Goal: Task Accomplishment & Management: Complete application form

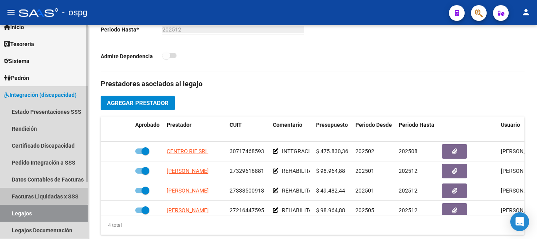
click at [42, 190] on link "Facturas Liquidadas x SSS" at bounding box center [44, 196] width 88 height 17
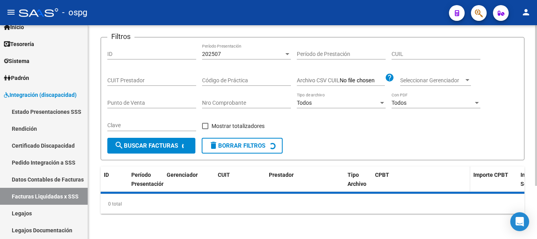
scroll to position [236, 0]
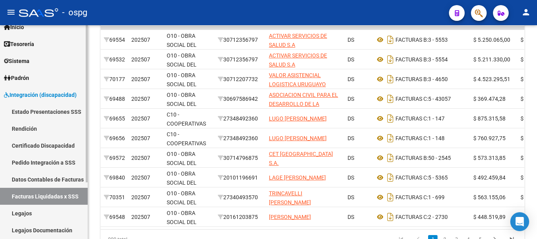
click at [50, 98] on span "Integración (discapacidad)" at bounding box center [40, 94] width 73 height 9
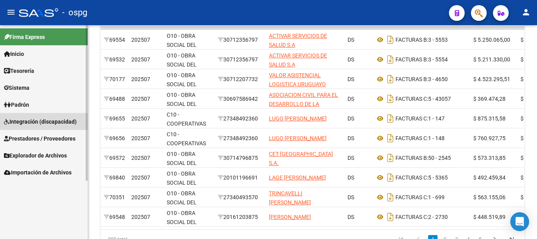
scroll to position [0, 0]
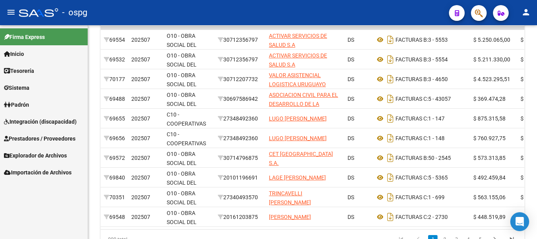
click at [43, 139] on span "Prestadores / Proveedores" at bounding box center [40, 138] width 72 height 9
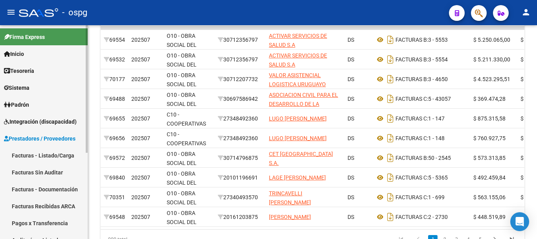
click at [32, 157] on link "Facturas - Listado/Carga" at bounding box center [44, 155] width 88 height 17
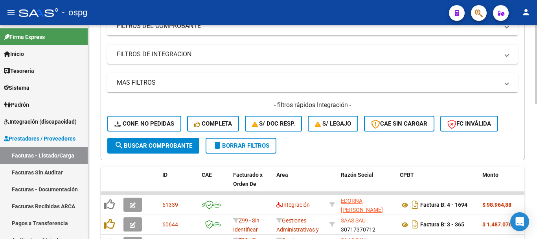
scroll to position [236, 0]
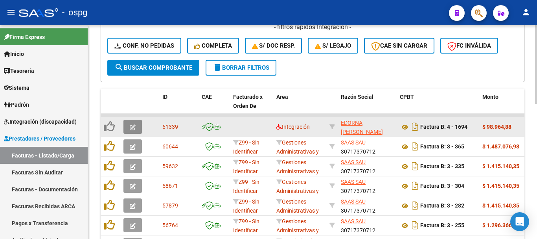
click at [134, 128] on icon "button" at bounding box center [133, 127] width 6 height 6
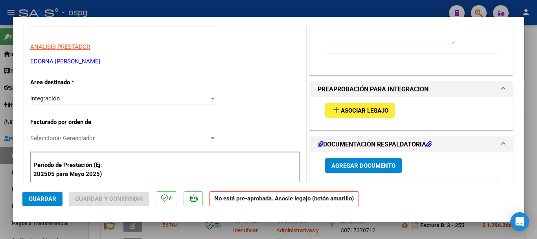
scroll to position [118, 0]
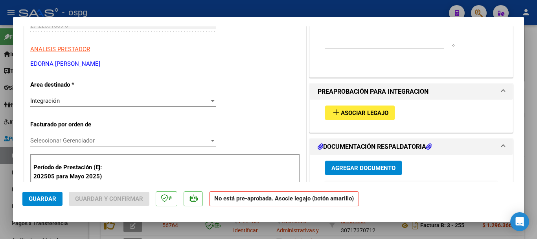
click at [532, 143] on div at bounding box center [268, 119] width 537 height 239
type input "$ 0,00"
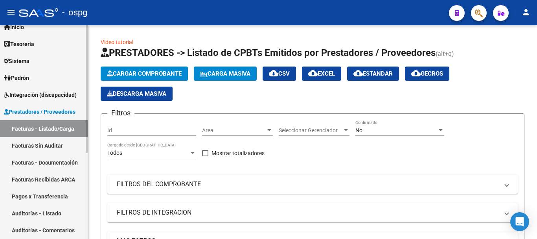
scroll to position [0, 0]
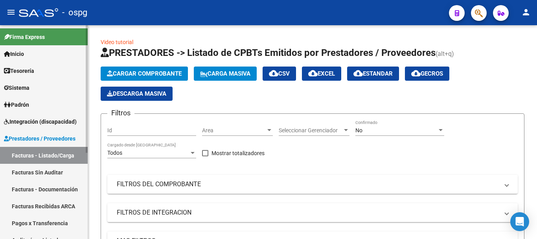
click at [48, 123] on span "Integración (discapacidad)" at bounding box center [40, 121] width 73 height 9
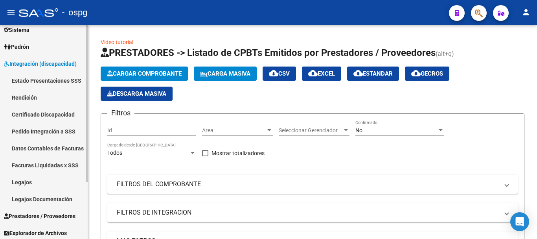
scroll to position [77, 0]
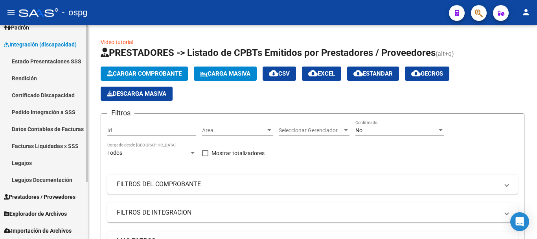
click at [42, 166] on link "Legajos" at bounding box center [44, 162] width 88 height 17
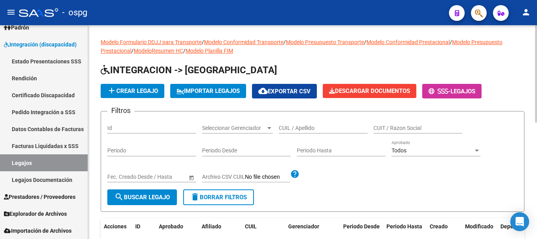
click at [324, 129] on input "CUIL / Apellido" at bounding box center [323, 128] width 89 height 7
type input "FLORES"
click at [145, 193] on button "search Buscar Legajo" at bounding box center [142, 197] width 70 height 16
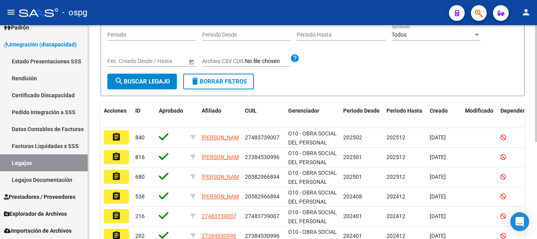
scroll to position [157, 0]
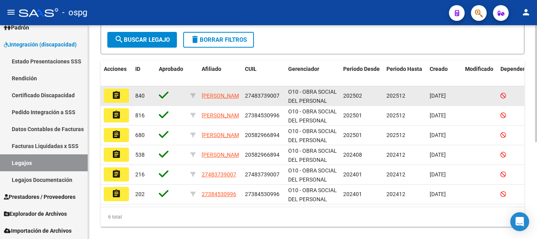
click at [125, 96] on button "assignment" at bounding box center [116, 95] width 25 height 14
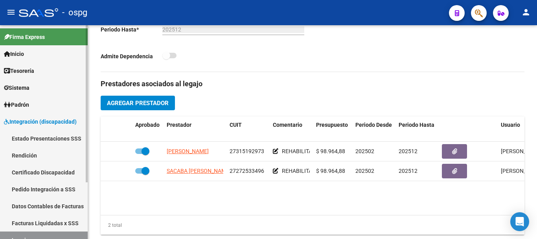
drag, startPoint x: 38, startPoint y: 123, endPoint x: 34, endPoint y: 123, distance: 4.3
click at [38, 123] on span "Integración (discapacidad)" at bounding box center [40, 121] width 73 height 9
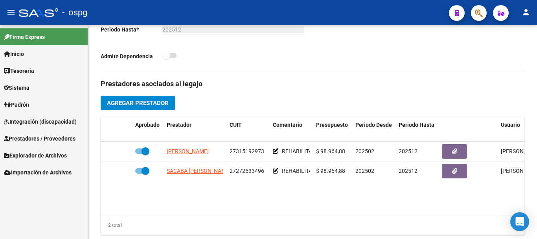
click at [32, 124] on span "Integración (discapacidad)" at bounding box center [40, 121] width 73 height 9
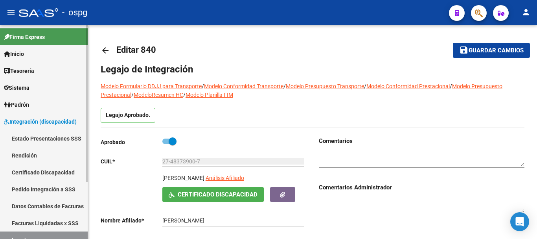
click at [50, 140] on link "Estado Presentaciones SSS" at bounding box center [44, 138] width 88 height 17
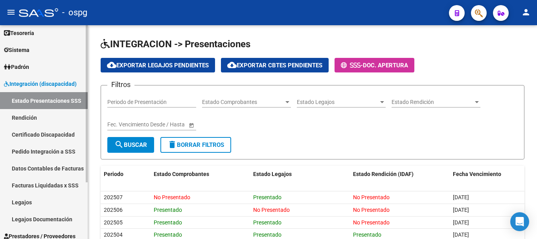
scroll to position [77, 0]
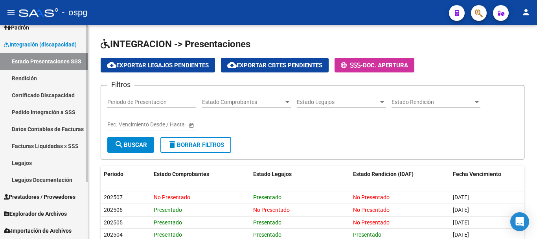
click at [35, 196] on span "Prestadores / Proveedores" at bounding box center [40, 196] width 72 height 9
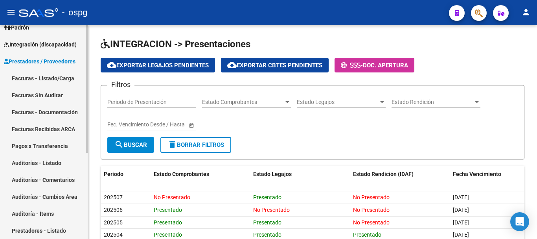
click at [42, 79] on link "Facturas - Listado/Carga" at bounding box center [44, 78] width 88 height 17
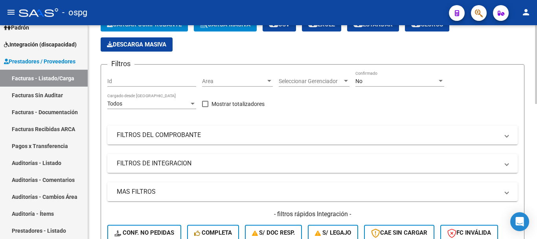
scroll to position [157, 0]
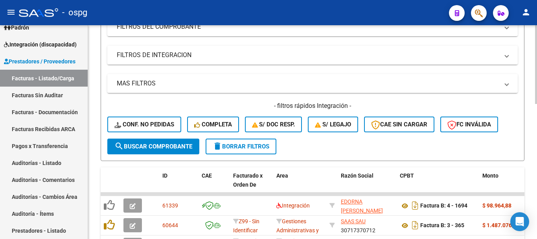
click at [258, 147] on span "delete Borrar Filtros" at bounding box center [241, 146] width 57 height 7
click at [241, 146] on span "delete Borrar Filtros" at bounding box center [241, 146] width 57 height 7
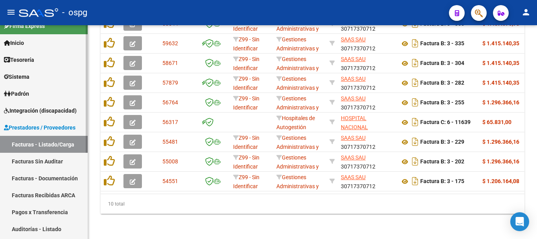
scroll to position [0, 0]
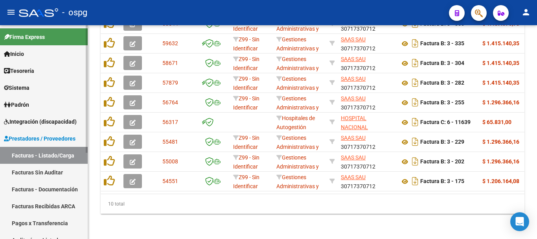
click at [30, 120] on span "Integración (discapacidad)" at bounding box center [40, 121] width 73 height 9
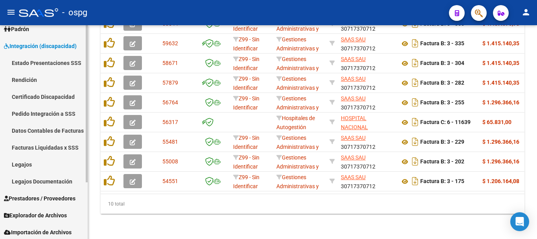
scroll to position [77, 0]
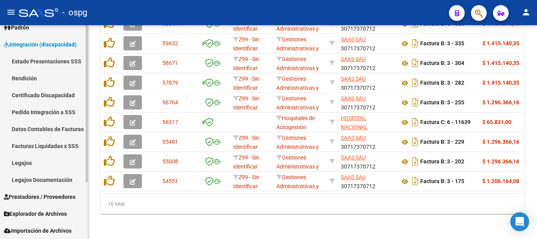
click at [29, 160] on link "Legajos" at bounding box center [44, 162] width 88 height 17
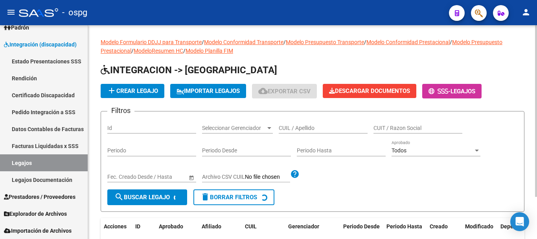
click at [309, 127] on input "CUIL / Apellido" at bounding box center [323, 128] width 89 height 7
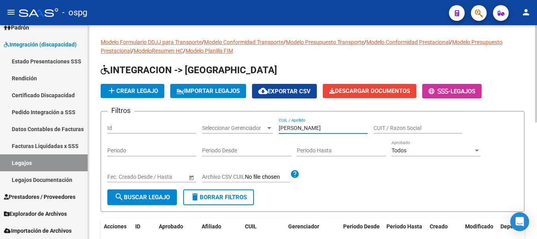
type input "[PERSON_NAME]"
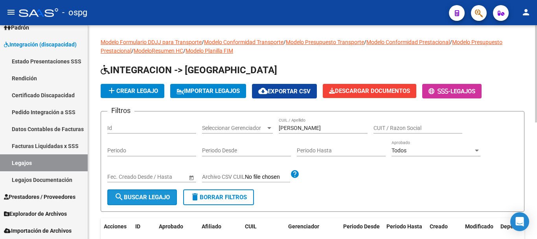
click at [140, 199] on span "search Buscar Legajo" at bounding box center [141, 196] width 55 height 7
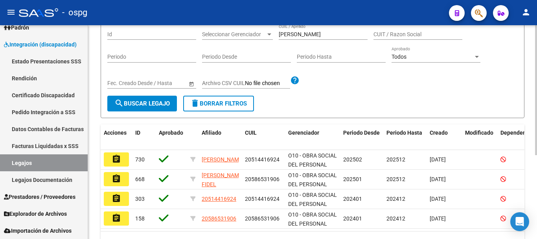
scroll to position [118, 0]
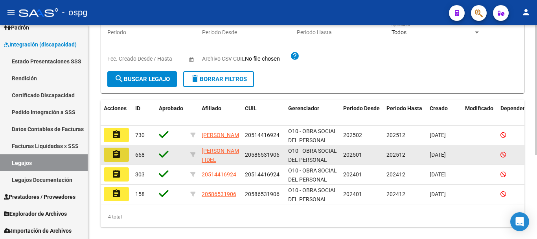
click at [119, 158] on mat-icon "assignment" at bounding box center [116, 153] width 9 height 9
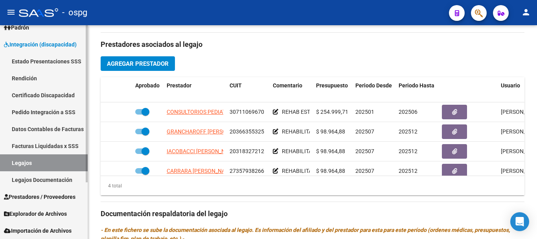
click at [70, 160] on link "Legajos" at bounding box center [44, 162] width 88 height 17
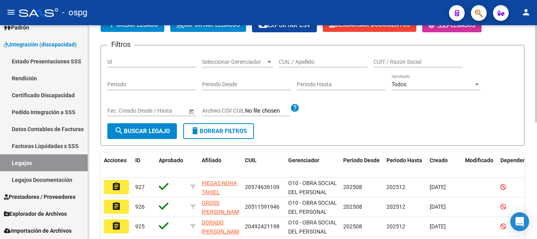
scroll to position [20, 0]
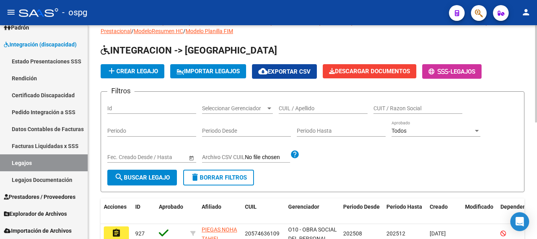
click at [314, 107] on input "CUIL / Apellido" at bounding box center [323, 108] width 89 height 7
type input "[PERSON_NAME]"
click at [162, 177] on span "search Buscar Legajo" at bounding box center [141, 177] width 55 height 7
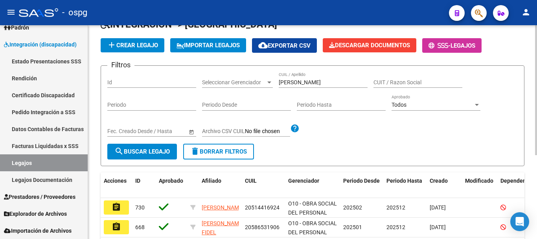
scroll to position [98, 0]
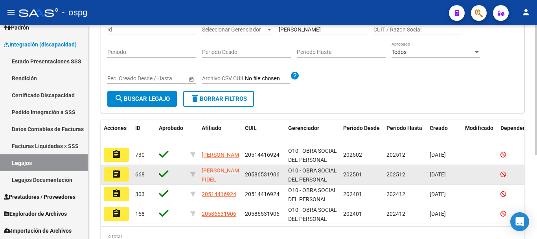
click at [125, 177] on button "assignment" at bounding box center [116, 174] width 25 height 14
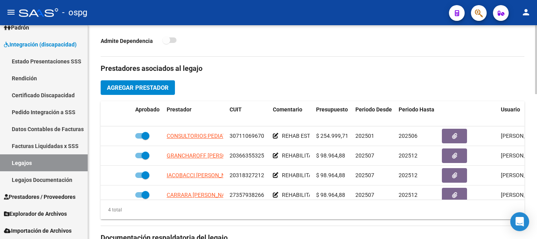
scroll to position [275, 0]
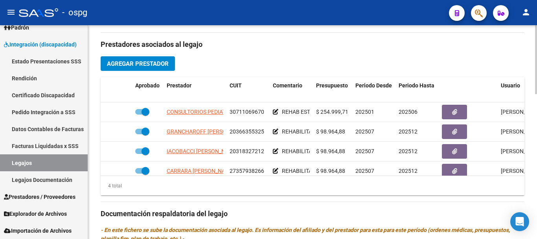
drag, startPoint x: 360, startPoint y: 150, endPoint x: 362, endPoint y: 210, distance: 60.2
click at [362, 210] on h3 "Documentación respaldatoria del legajo" at bounding box center [313, 213] width 424 height 11
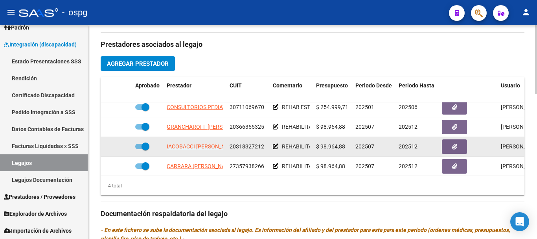
scroll to position [0, 0]
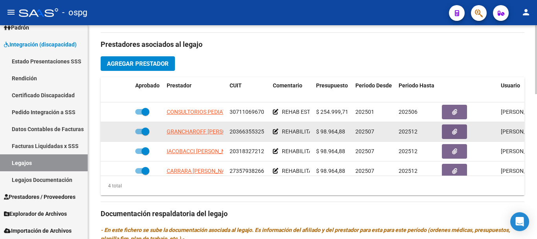
click at [275, 131] on icon at bounding box center [276, 132] width 6 height 6
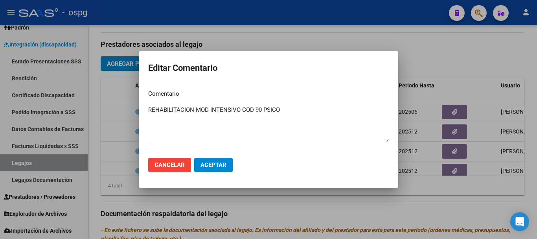
click at [446, 196] on div at bounding box center [268, 119] width 537 height 239
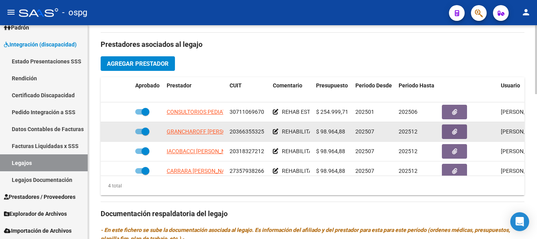
click at [276, 132] on icon at bounding box center [276, 132] width 6 height 6
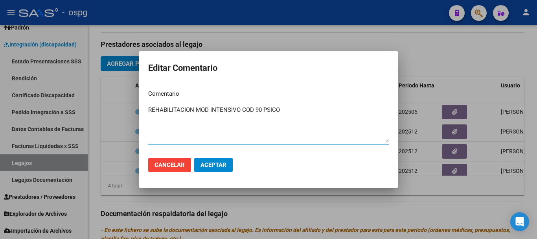
click at [431, 198] on div at bounding box center [268, 119] width 537 height 239
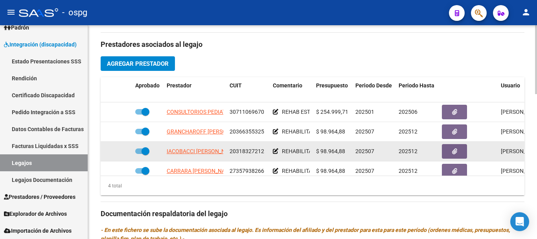
click at [276, 150] on icon at bounding box center [276, 151] width 6 height 6
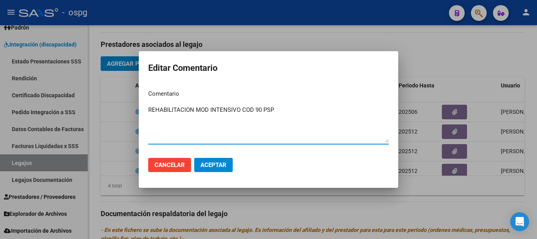
click at [433, 188] on div at bounding box center [268, 119] width 537 height 239
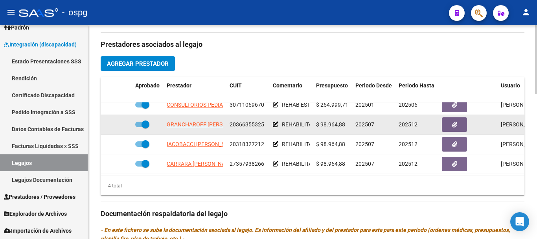
scroll to position [14, 0]
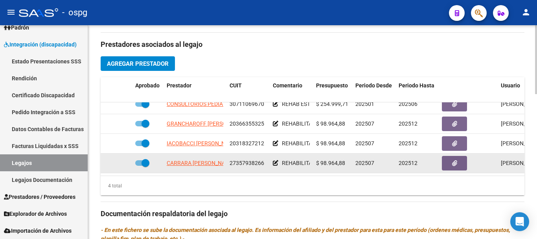
click at [276, 160] on icon at bounding box center [276, 163] width 6 height 6
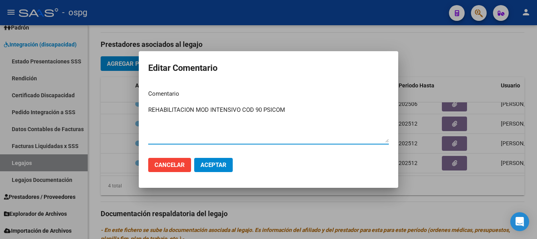
click at [435, 199] on div at bounding box center [268, 119] width 537 height 239
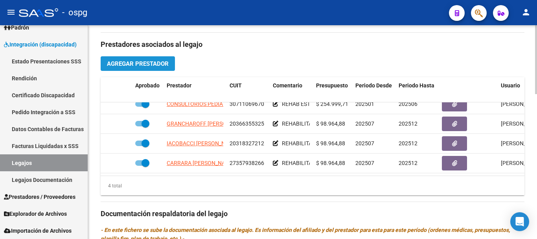
click at [146, 66] on span "Agregar Prestador" at bounding box center [138, 63] width 62 height 7
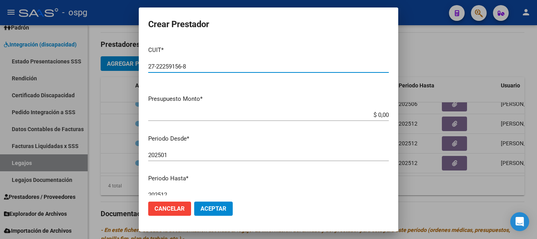
type input "27-22259156-8"
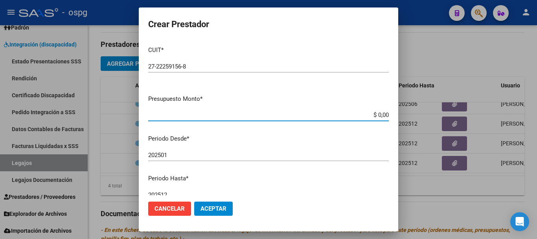
click at [374, 114] on input "$ 0,00" at bounding box center [268, 114] width 241 height 7
click at [381, 114] on input "$ 98.964,00" at bounding box center [268, 114] width 241 height 7
type input "$ 98.964,88"
click at [203, 156] on input "202501" at bounding box center [268, 154] width 241 height 7
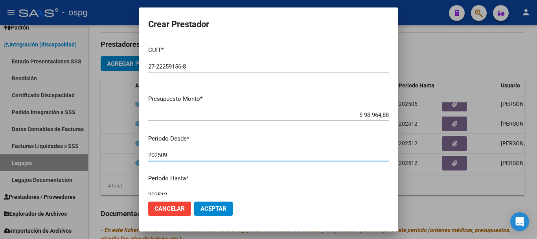
type input "202509"
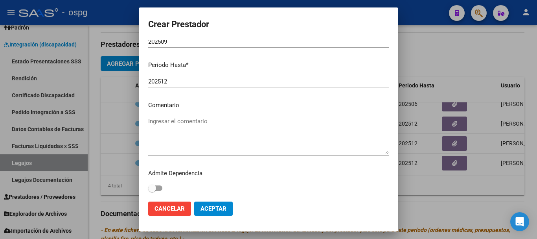
scroll to position [114, 0]
click at [201, 121] on textarea "Ingresar el comentario" at bounding box center [268, 134] width 241 height 37
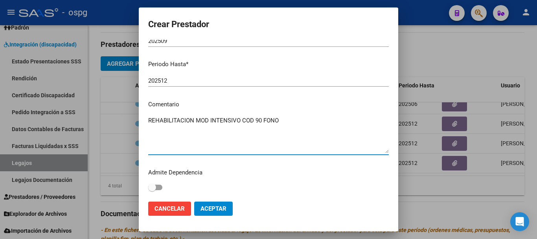
type textarea "REHABILITACION MOD INTENSIVO COD 90 FONO"
click at [212, 210] on span "Aceptar" at bounding box center [214, 208] width 26 height 7
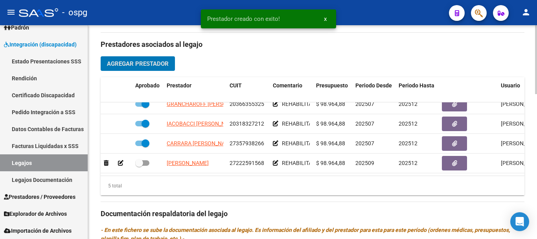
scroll to position [34, 0]
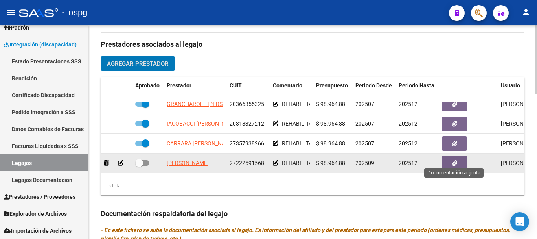
click at [445, 156] on button "button" at bounding box center [454, 163] width 25 height 15
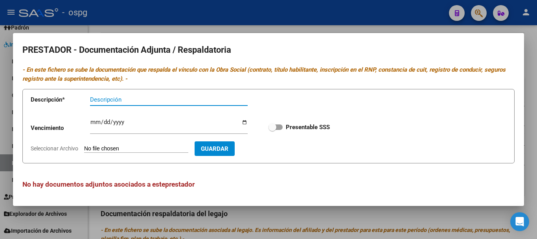
click at [114, 147] on input "Seleccionar Archivo" at bounding box center [136, 148] width 104 height 7
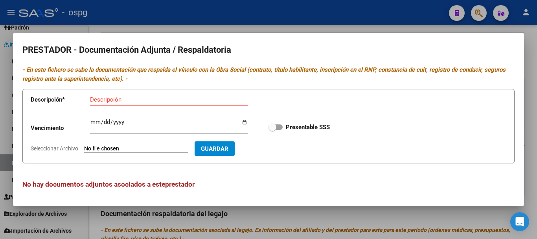
type input "C:\fakepath\Escaneo.jpg"
click at [127, 99] on input "Descripción" at bounding box center [169, 99] width 158 height 7
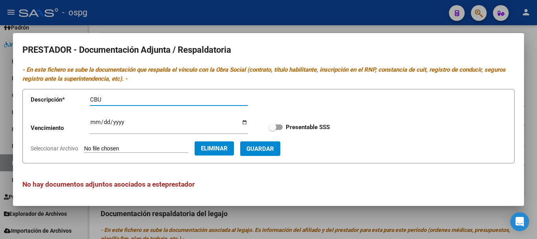
type input "CBU"
click at [274, 149] on span "Guardar" at bounding box center [261, 148] width 28 height 7
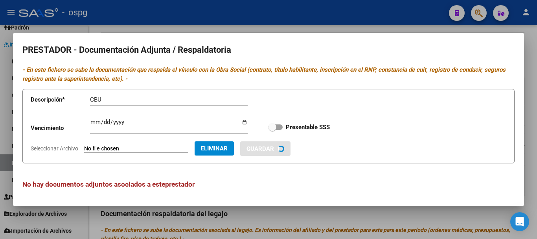
checkbox input "true"
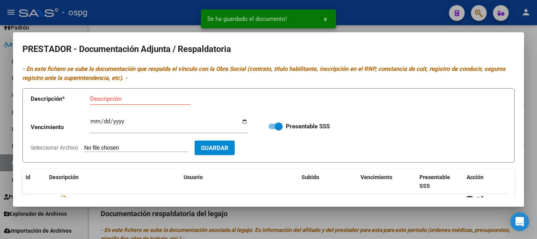
click at [536, 187] on div at bounding box center [268, 119] width 537 height 239
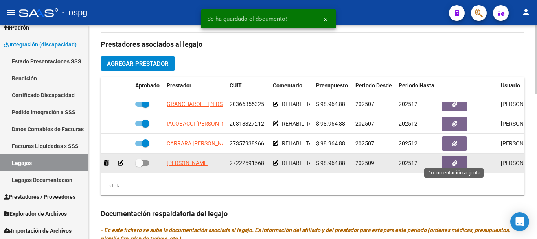
click at [450, 159] on button "button" at bounding box center [454, 163] width 25 height 15
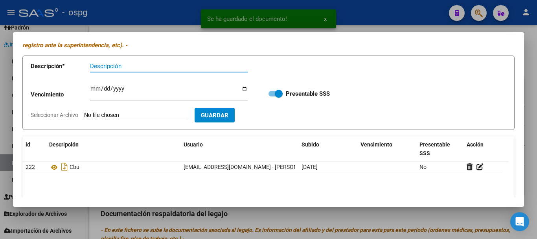
scroll to position [79, 0]
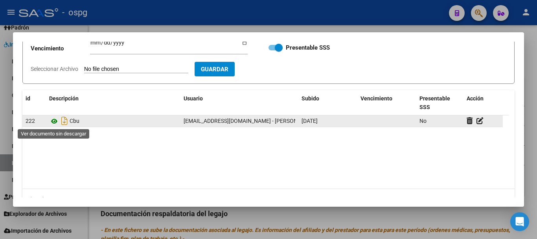
click at [55, 122] on icon at bounding box center [54, 120] width 10 height 9
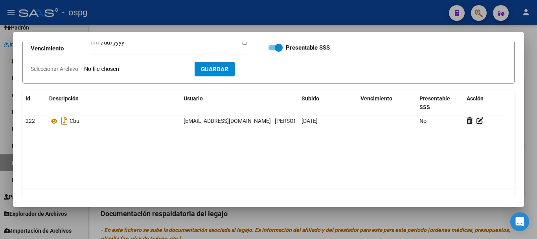
click at [530, 182] on div at bounding box center [268, 119] width 537 height 239
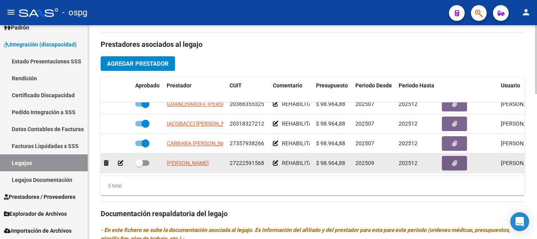
drag, startPoint x: 142, startPoint y: 156, endPoint x: 146, endPoint y: 156, distance: 4.3
click at [146, 160] on span at bounding box center [142, 163] width 14 height 6
click at [139, 166] on input "checkbox" at bounding box center [139, 166] width 0 height 0
checkbox input "true"
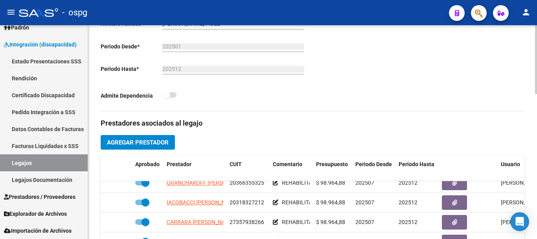
scroll to position [0, 0]
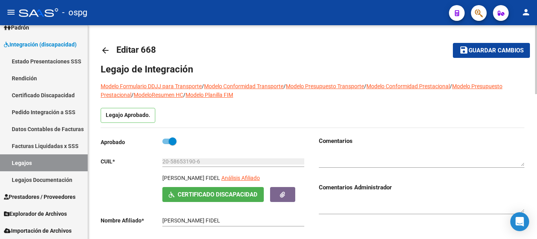
click at [497, 52] on span "Guardar cambios" at bounding box center [496, 50] width 55 height 7
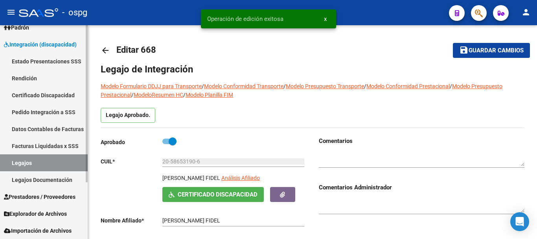
click at [53, 166] on link "Legajos" at bounding box center [44, 162] width 88 height 17
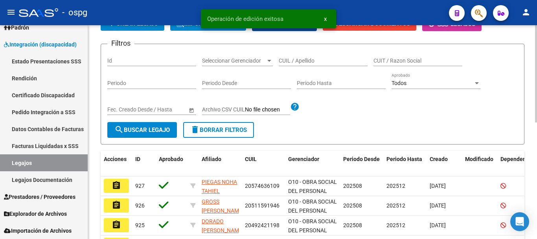
scroll to position [157, 0]
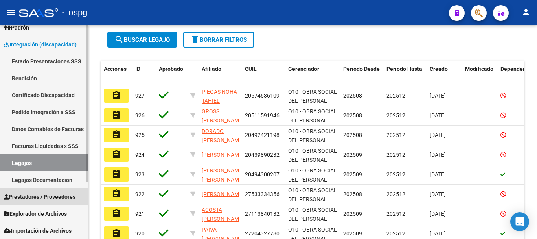
click at [35, 198] on span "Prestadores / Proveedores" at bounding box center [40, 196] width 72 height 9
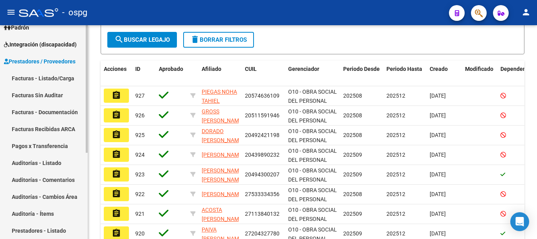
drag, startPoint x: 49, startPoint y: 78, endPoint x: 61, endPoint y: 81, distance: 12.5
click at [49, 78] on link "Facturas - Listado/Carga" at bounding box center [44, 78] width 88 height 17
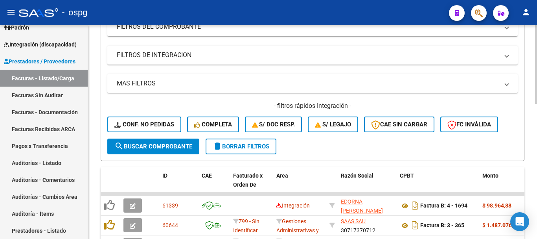
click at [253, 147] on span "delete Borrar Filtros" at bounding box center [241, 146] width 57 height 7
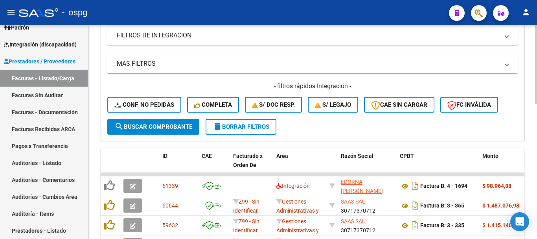
scroll to position [157, 0]
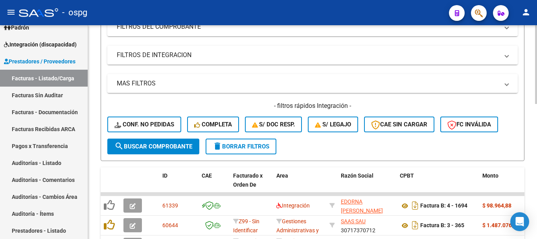
click at [263, 146] on span "delete Borrar Filtros" at bounding box center [241, 146] width 57 height 7
click at [56, 46] on span "Integración (discapacidad)" at bounding box center [40, 44] width 73 height 9
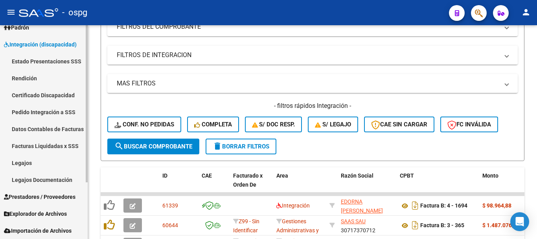
click at [48, 110] on link "Pedido Integración a SSS" at bounding box center [44, 111] width 88 height 17
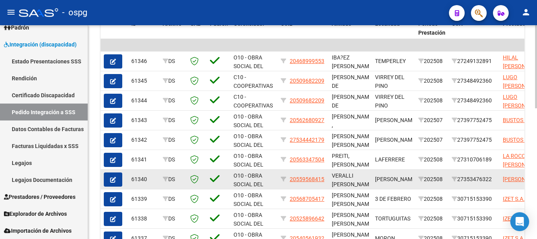
scroll to position [157, 0]
